Goal: Find specific page/section: Find specific page/section

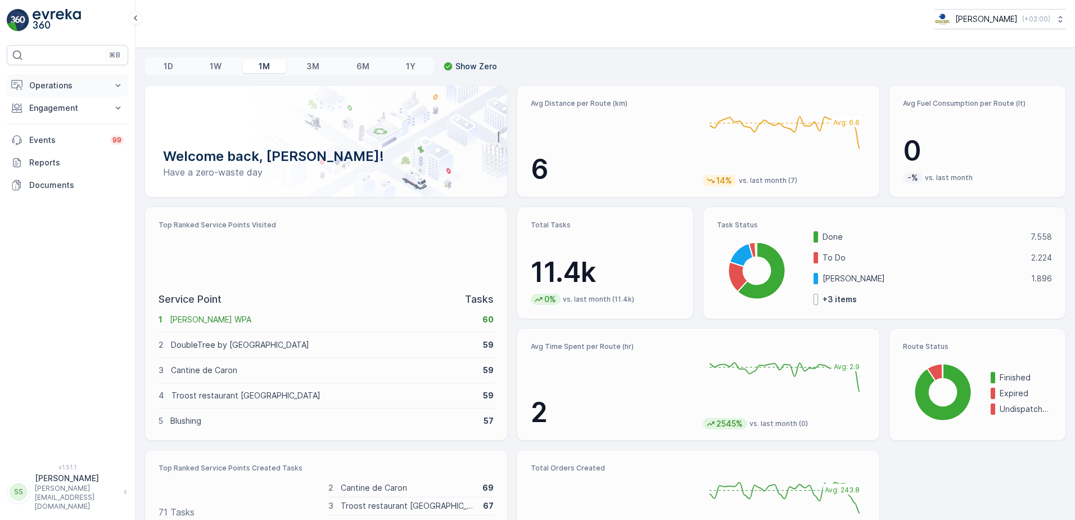
click at [48, 84] on p "Operations" at bounding box center [67, 85] width 76 height 11
click at [62, 137] on p "Routes & Tasks" at bounding box center [58, 135] width 58 height 11
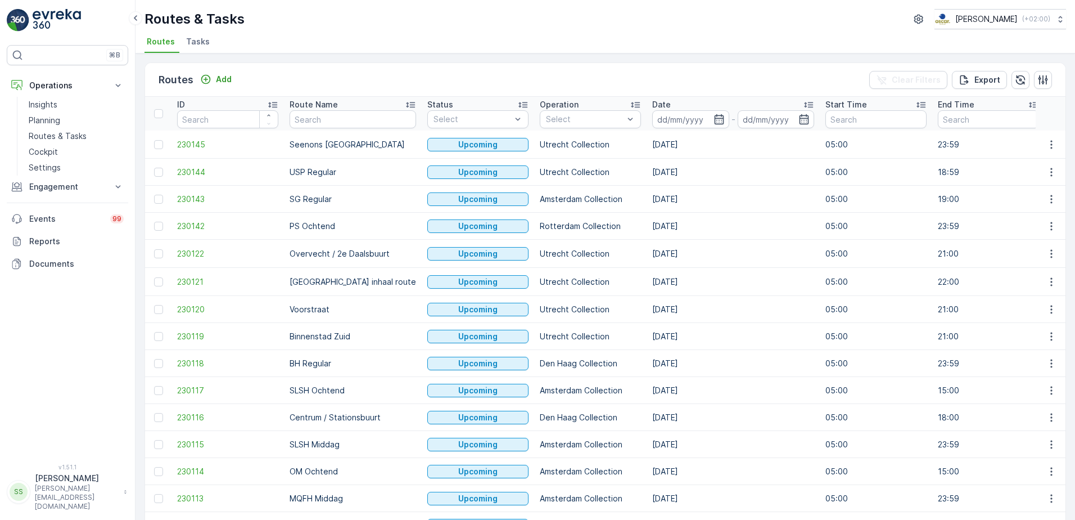
click at [265, 76] on div "Routes Add Clear Filters Export" at bounding box center [605, 80] width 920 height 34
click at [267, 77] on div "Routes Add Clear Filters Export" at bounding box center [605, 80] width 920 height 34
click at [714, 120] on icon "button" at bounding box center [719, 119] width 11 height 11
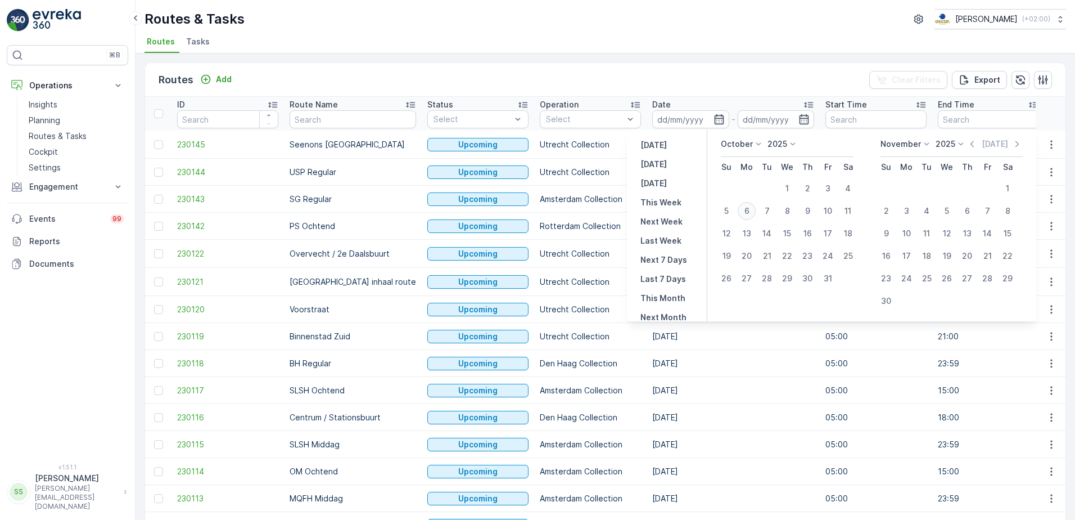
click at [749, 210] on div "6" at bounding box center [747, 211] width 18 height 18
type input "[DATE]"
click at [694, 72] on div "Routes Add Clear Filters Export" at bounding box center [605, 80] width 920 height 34
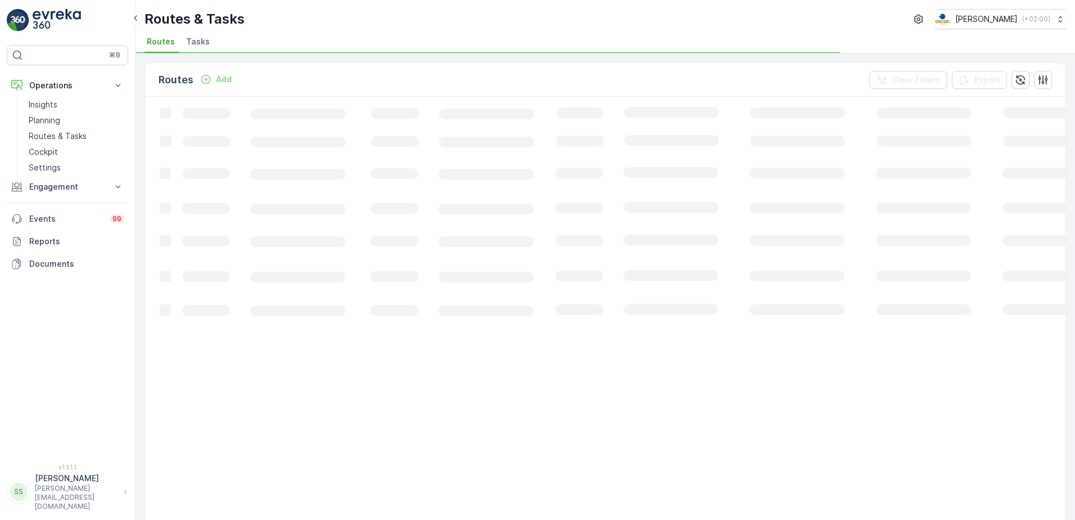
click at [442, 85] on div "Routes Add Clear Filters Export" at bounding box center [605, 80] width 920 height 34
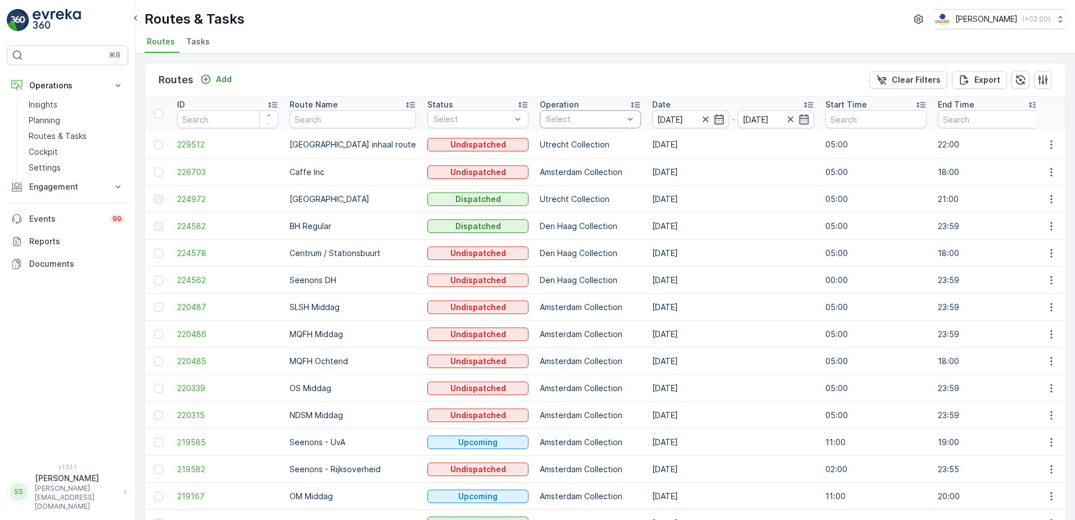
click at [540, 113] on div "Select" at bounding box center [590, 119] width 101 height 18
click at [547, 149] on div at bounding box center [551, 150] width 9 height 9
click at [571, 85] on div "Routes Add Clear Filters Export" at bounding box center [605, 80] width 920 height 34
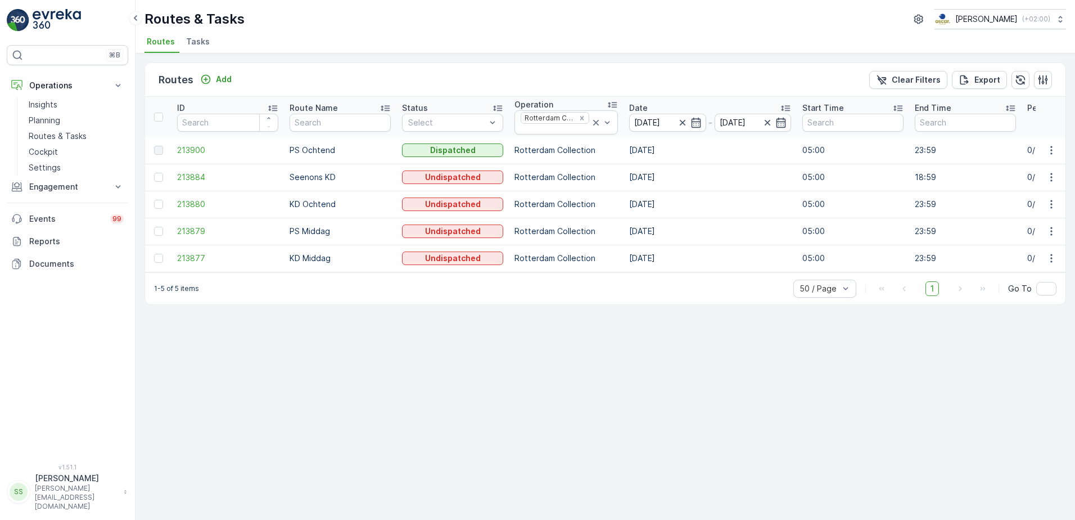
click at [676, 97] on th "Date [DATE] - [DATE]" at bounding box center [710, 117] width 173 height 40
click at [690, 122] on icon "button" at bounding box center [695, 122] width 11 height 11
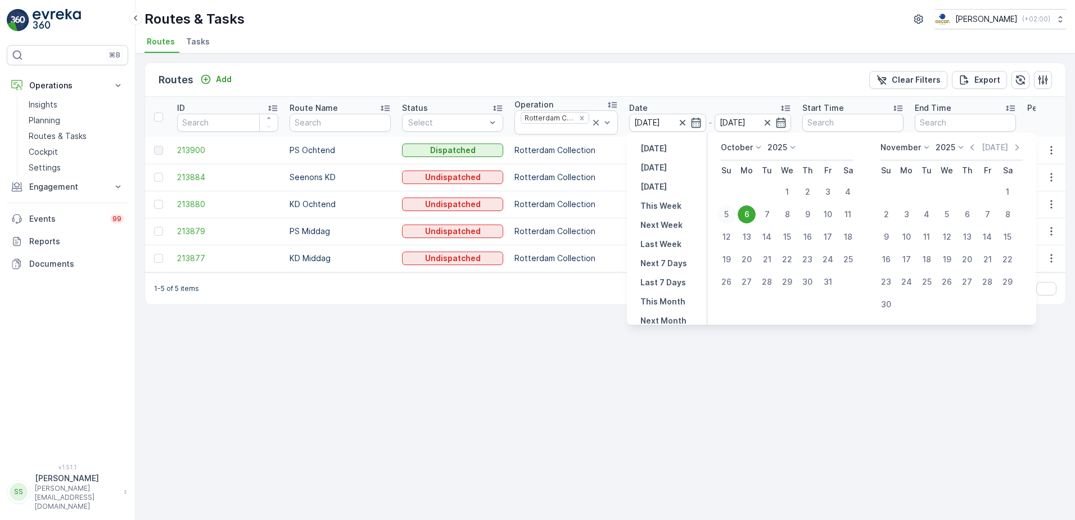
click at [729, 216] on div "5" at bounding box center [726, 214] width 18 height 18
type input "[DATE]"
click at [706, 85] on div "Routes Add Clear Filters Export" at bounding box center [605, 80] width 920 height 34
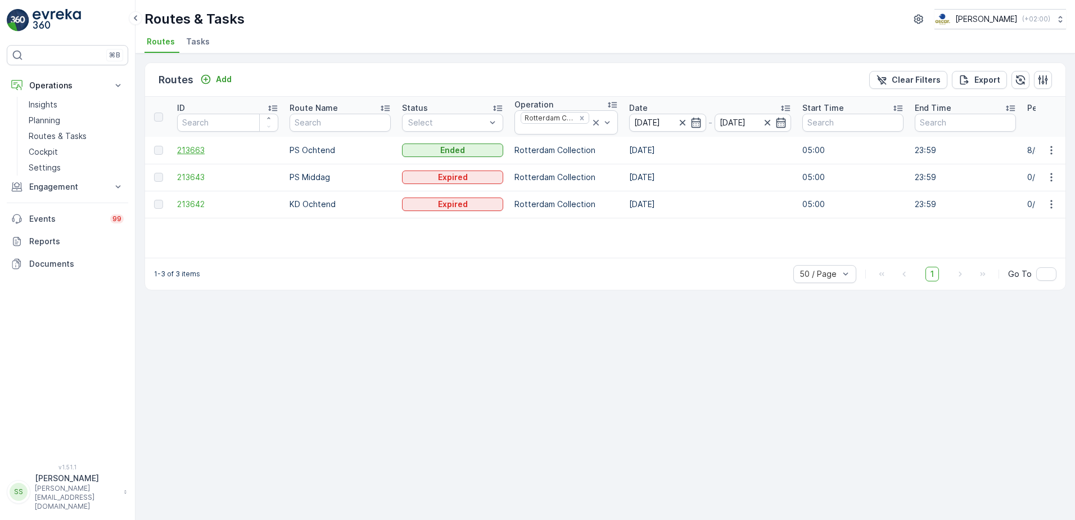
click at [205, 150] on span "213663" at bounding box center [227, 150] width 101 height 11
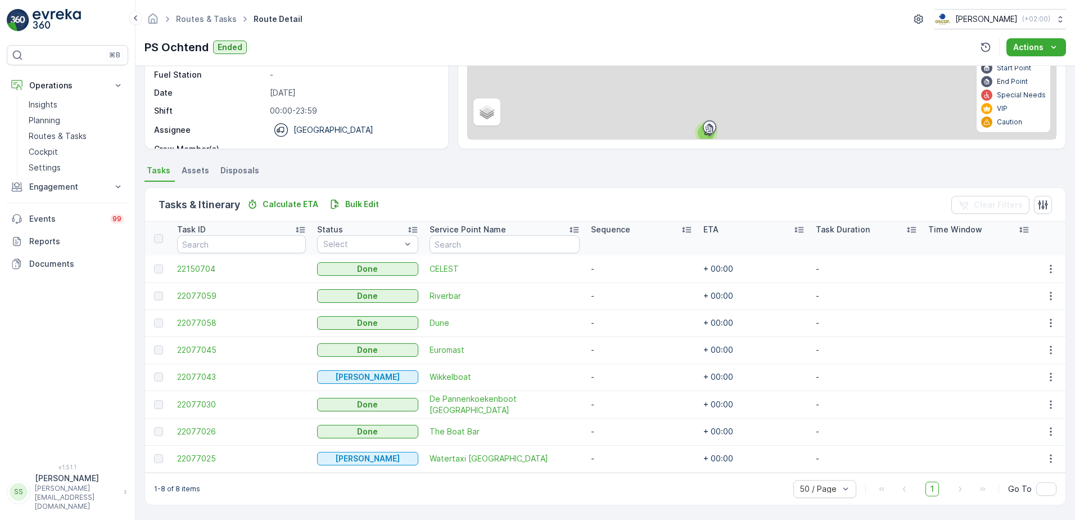
scroll to position [150, 0]
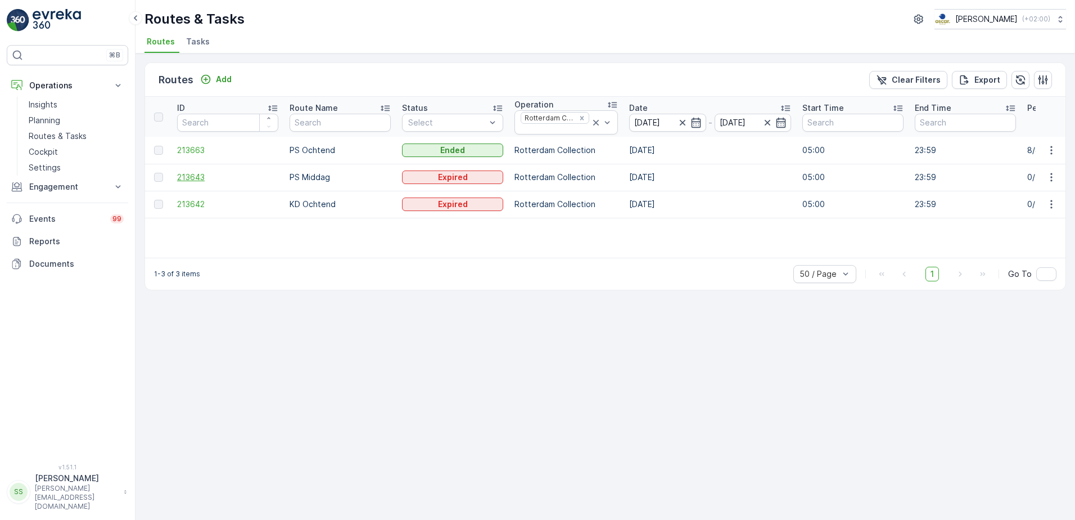
click at [200, 175] on span "213643" at bounding box center [227, 176] width 101 height 11
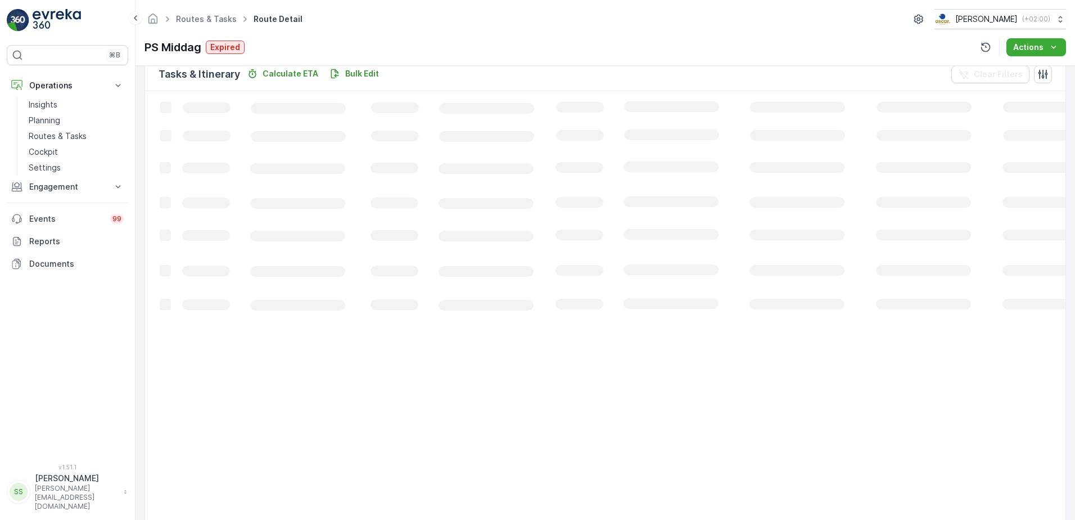
scroll to position [281, 0]
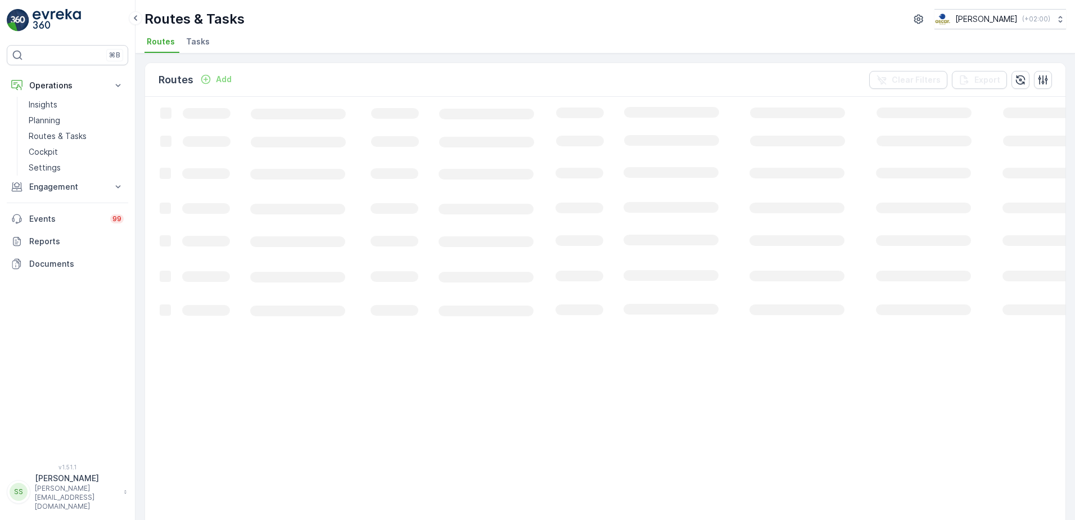
click at [242, 39] on ul "Routes Tasks" at bounding box center [601, 43] width 913 height 19
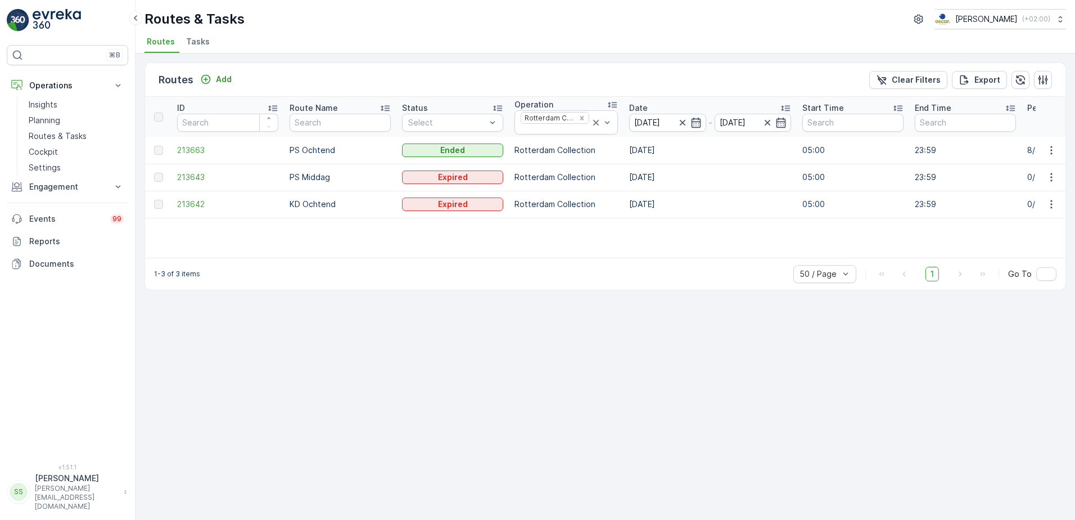
click at [437, 240] on div "ID Route Name Status Select Operation Rotterdam Collection Date [DATE] - [DATE]…" at bounding box center [605, 177] width 920 height 161
click at [197, 174] on span "213643" at bounding box center [227, 176] width 101 height 11
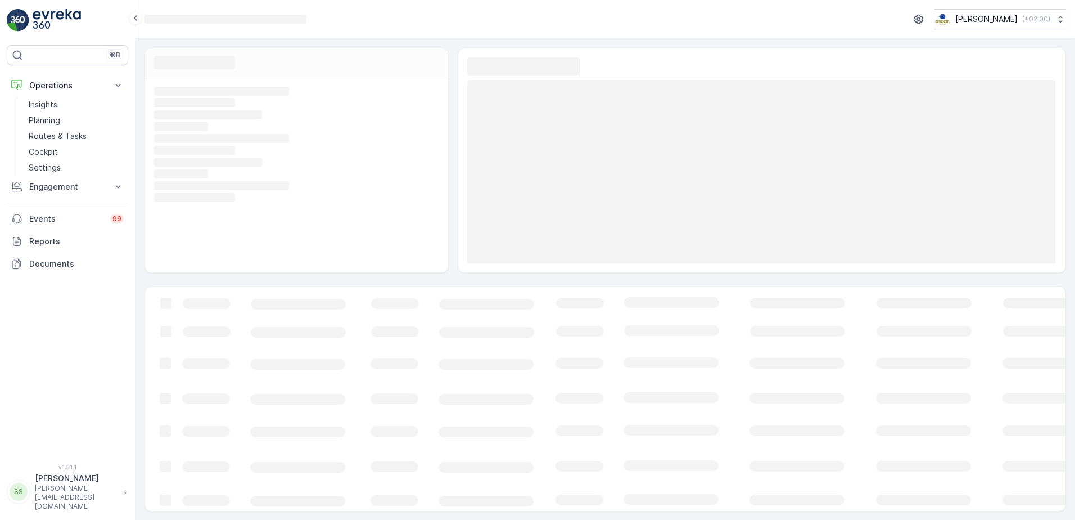
scroll to position [1, 0]
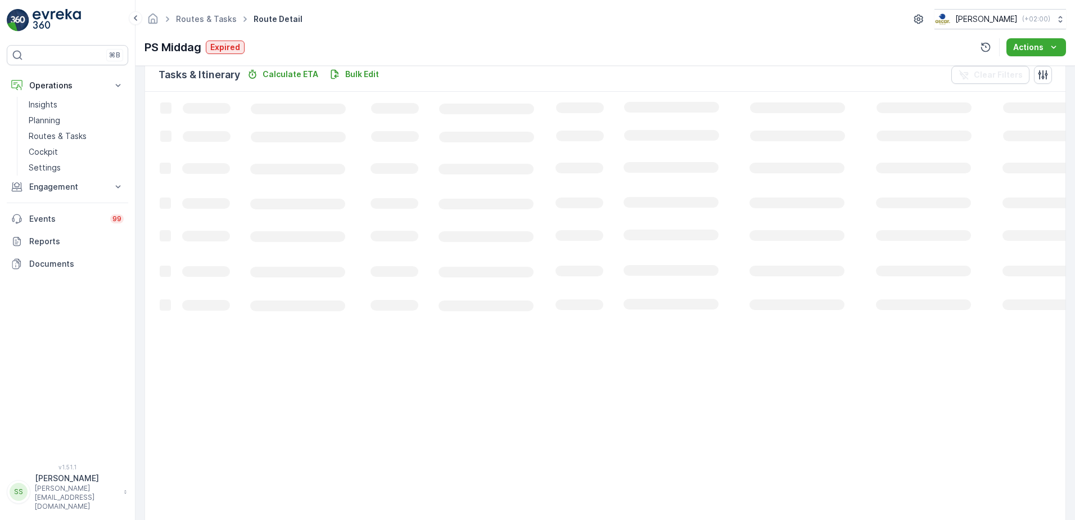
scroll to position [281, 0]
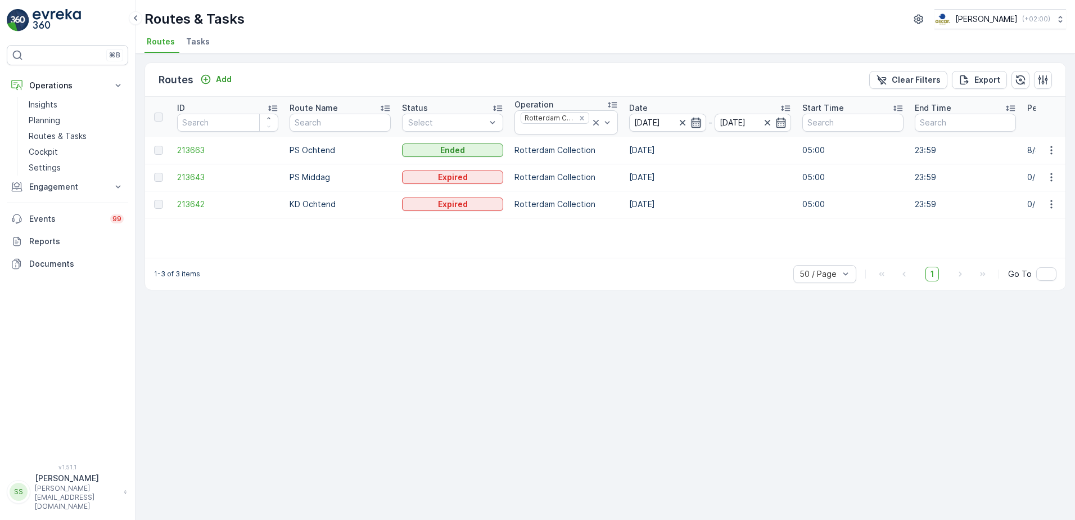
click at [697, 123] on icon "button" at bounding box center [695, 122] width 11 height 11
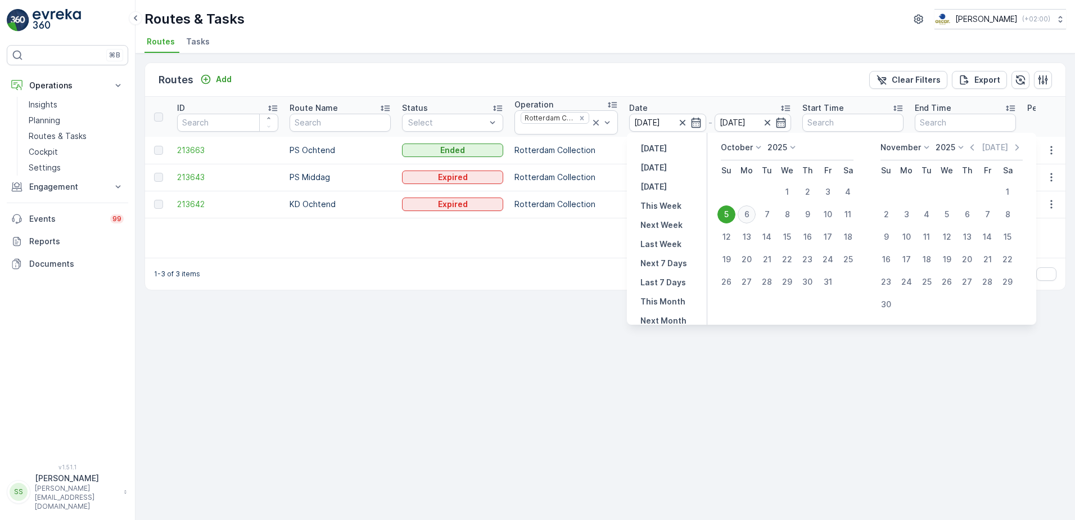
click at [747, 211] on div "6" at bounding box center [747, 214] width 18 height 18
type input "[DATE]"
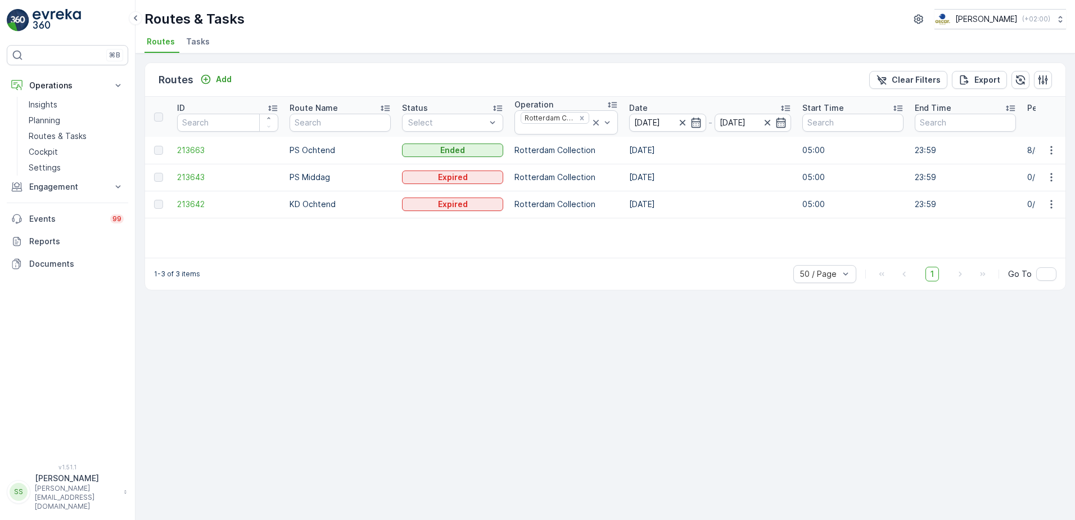
click at [610, 68] on div "Routes Add Clear Filters Export" at bounding box center [605, 80] width 920 height 34
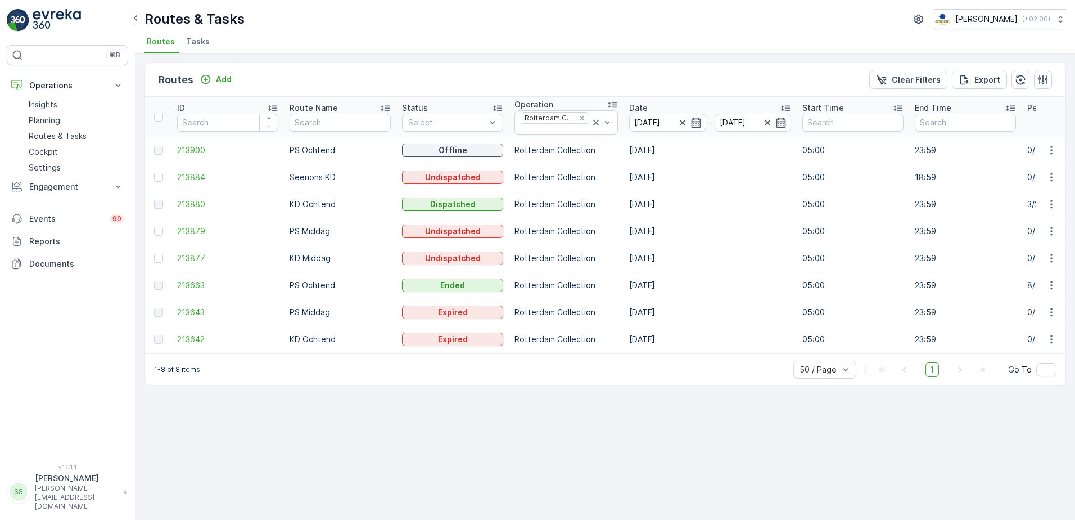
click at [189, 150] on span "213900" at bounding box center [227, 150] width 101 height 11
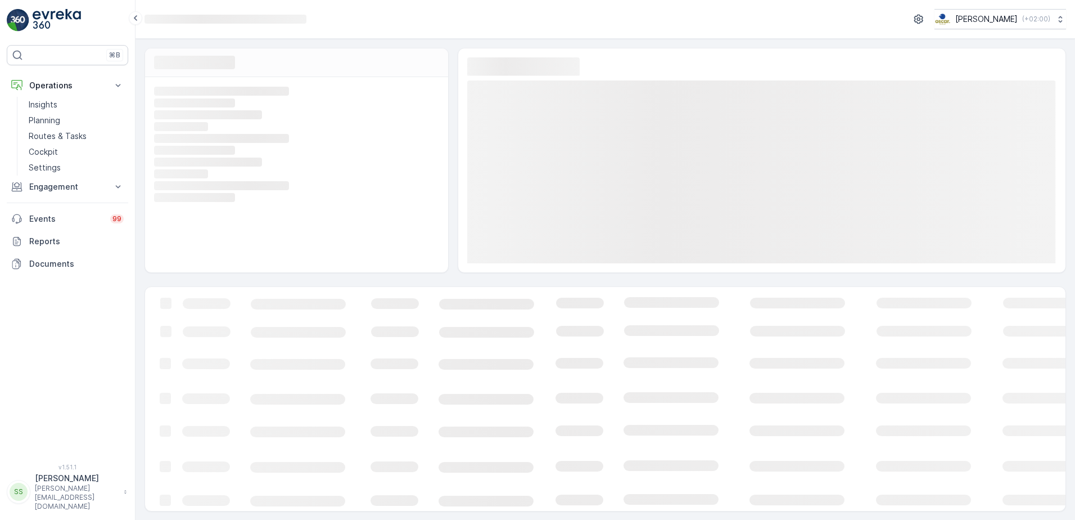
scroll to position [1, 0]
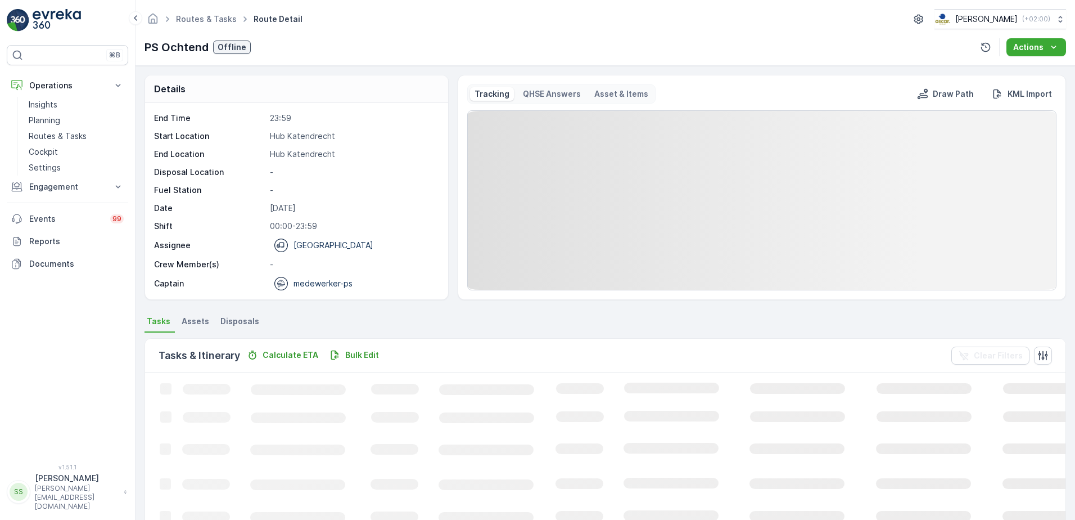
scroll to position [281, 0]
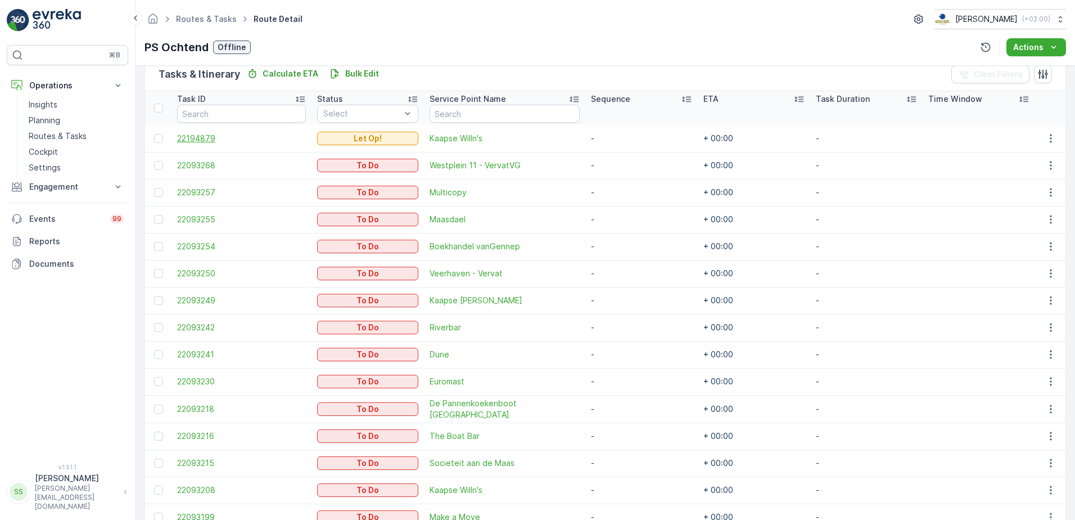
click at [200, 141] on span "22194879" at bounding box center [241, 138] width 129 height 11
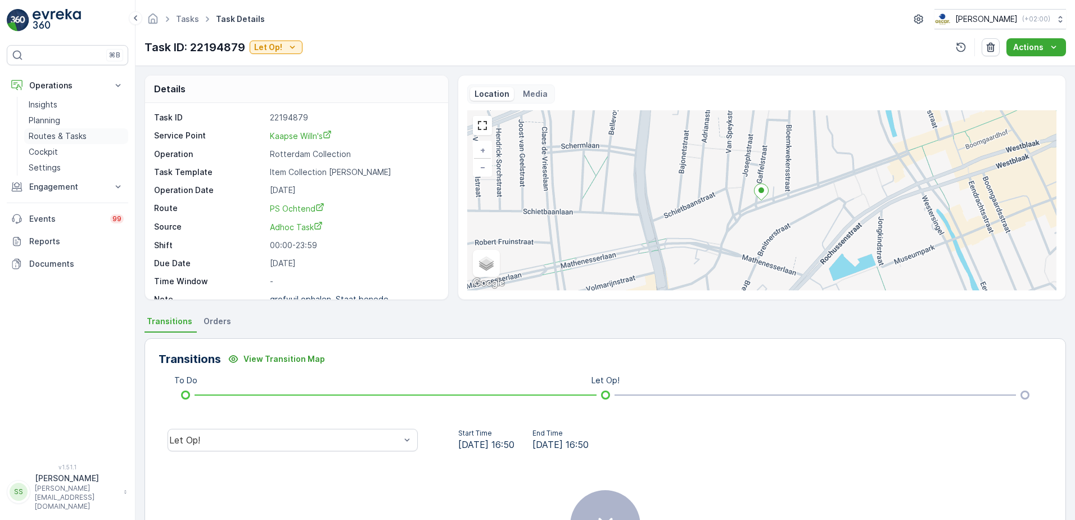
drag, startPoint x: 59, startPoint y: 133, endPoint x: 73, endPoint y: 130, distance: 13.9
click at [59, 133] on p "Routes & Tasks" at bounding box center [58, 135] width 58 height 11
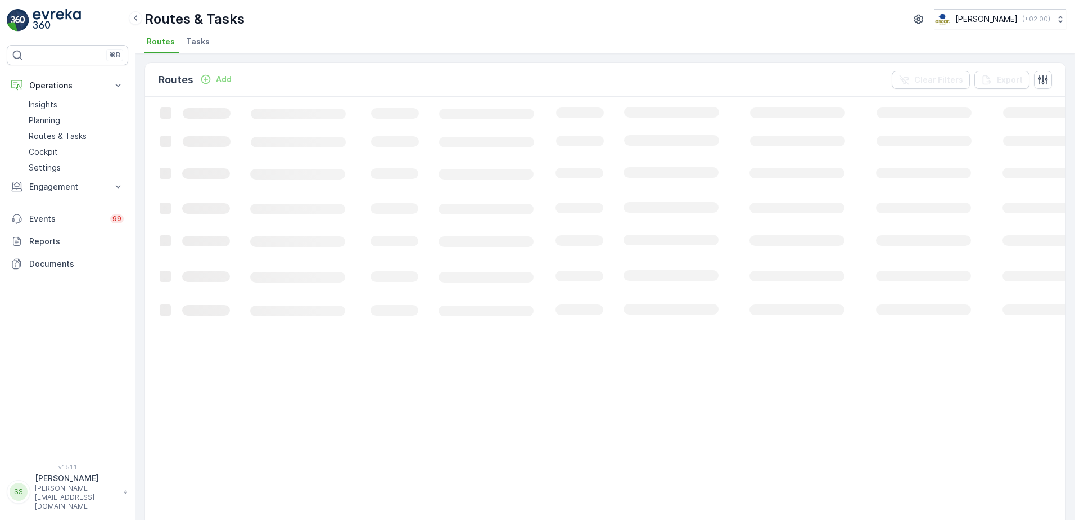
click at [274, 29] on div "Routes & Tasks [PERSON_NAME] ( +02:00 ) Routes Tasks" at bounding box center [606, 26] width 940 height 53
drag, startPoint x: 247, startPoint y: 15, endPoint x: 139, endPoint y: 19, distance: 108.0
click at [139, 19] on div "⌘B Operations Insights Planning Routes & Tasks Cockpit Settings Engagement Insi…" at bounding box center [537, 260] width 1075 height 520
drag, startPoint x: 139, startPoint y: 19, endPoint x: 398, endPoint y: 17, distance: 258.1
click at [398, 17] on div "Routes & Tasks [PERSON_NAME] ( +02:00 )" at bounding box center [606, 19] width 922 height 20
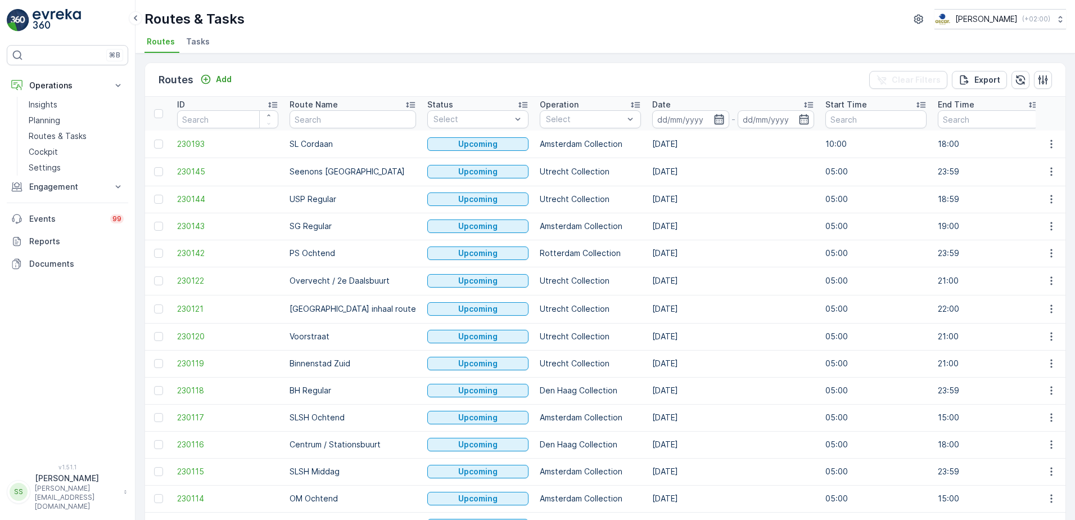
click at [714, 115] on icon "button" at bounding box center [719, 119] width 11 height 11
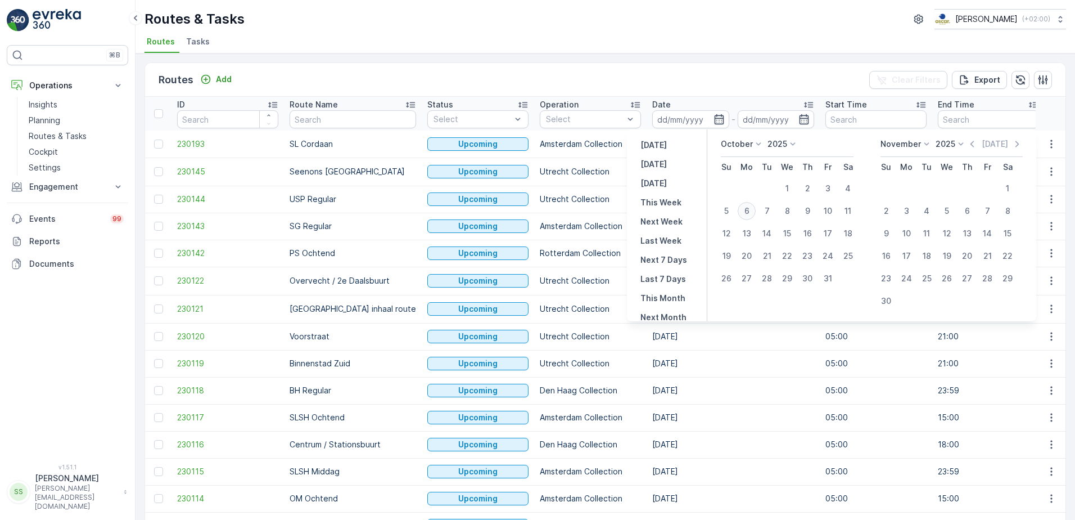
click at [748, 208] on div "6" at bounding box center [747, 211] width 18 height 18
type input "[DATE]"
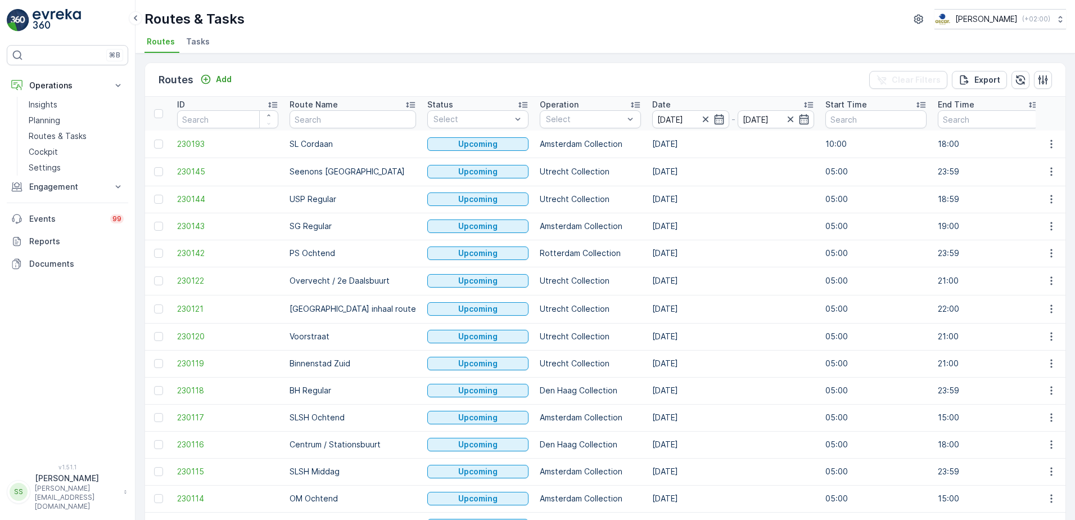
click at [669, 78] on div "Routes Add Clear Filters Export" at bounding box center [605, 80] width 920 height 34
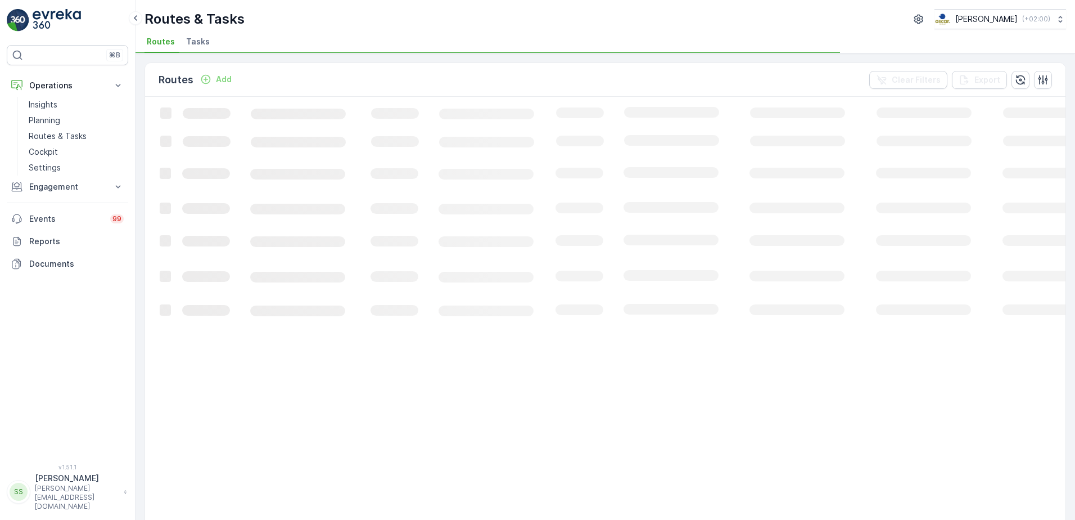
click at [493, 74] on div "Routes Add Clear Filters Export" at bounding box center [605, 80] width 920 height 34
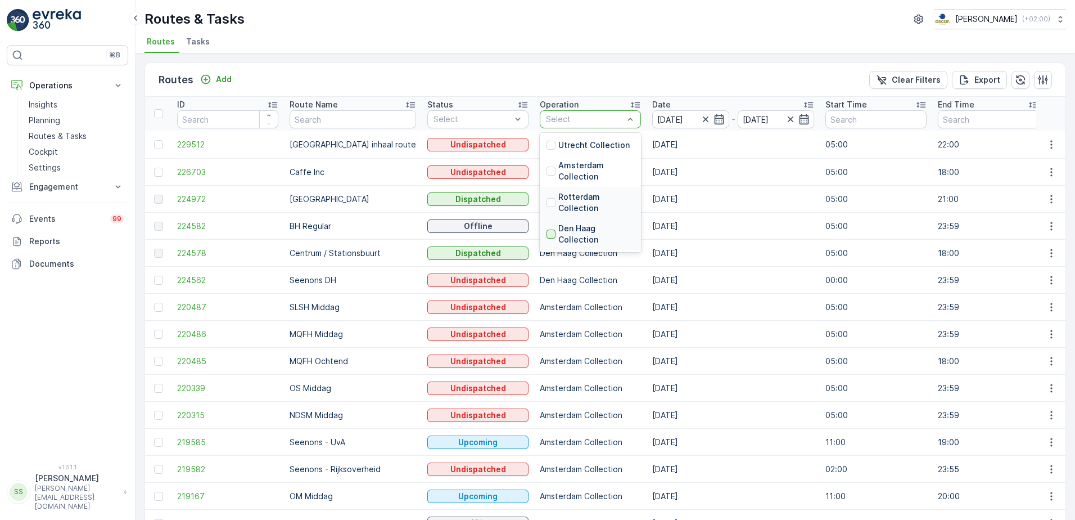
click at [547, 231] on div "Den Haag Collection" at bounding box center [591, 234] width 88 height 22
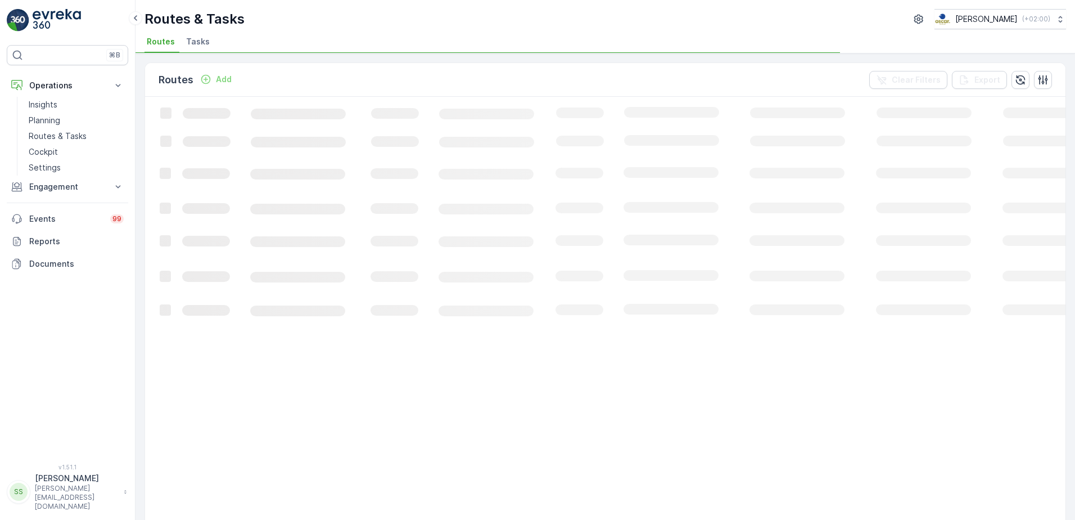
drag, startPoint x: 291, startPoint y: 17, endPoint x: 287, endPoint y: 2, distance: 15.6
click at [291, 17] on div "Routes & Tasks [PERSON_NAME] ( +02:00 )" at bounding box center [606, 19] width 922 height 20
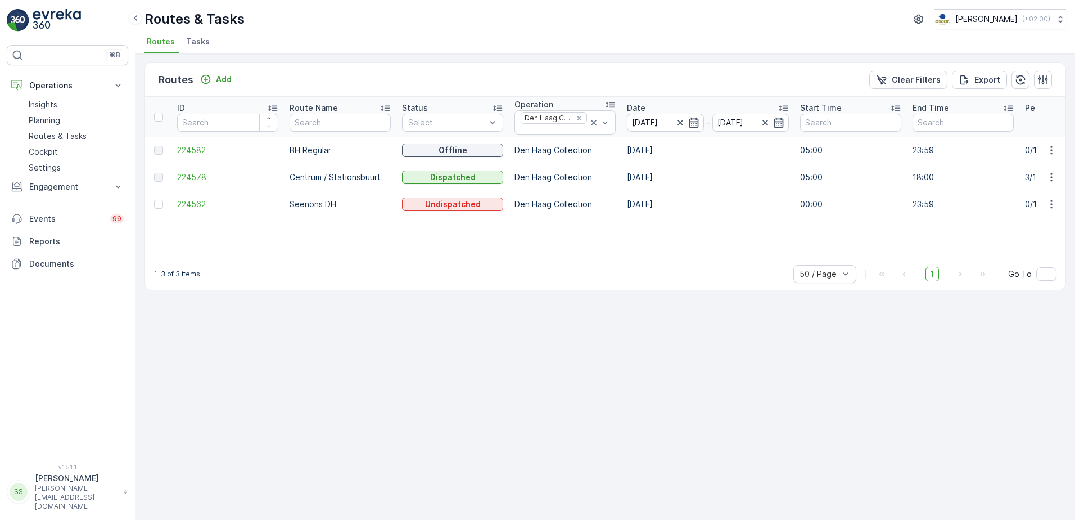
click at [368, 435] on div "Routes Add Clear Filters Export ID Route Name Status Select Operation Den Haag …" at bounding box center [606, 286] width 940 height 466
click at [500, 80] on div "Routes Add Clear Filters Export" at bounding box center [605, 80] width 920 height 34
click at [182, 152] on span "224582" at bounding box center [227, 150] width 101 height 11
